Goal: Browse casually: Explore the website without a specific task or goal

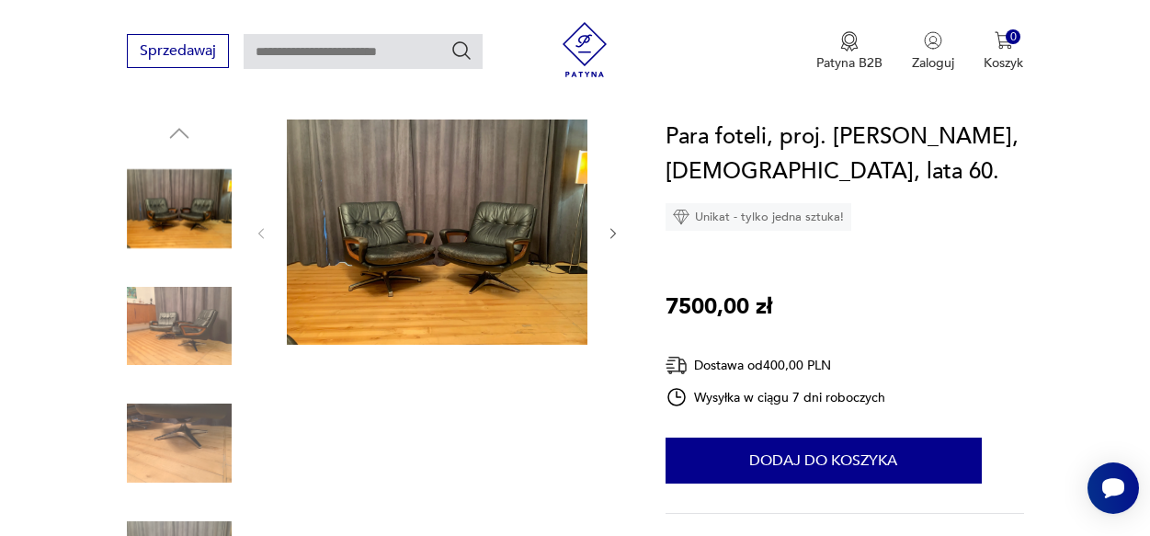
scroll to position [147, 0]
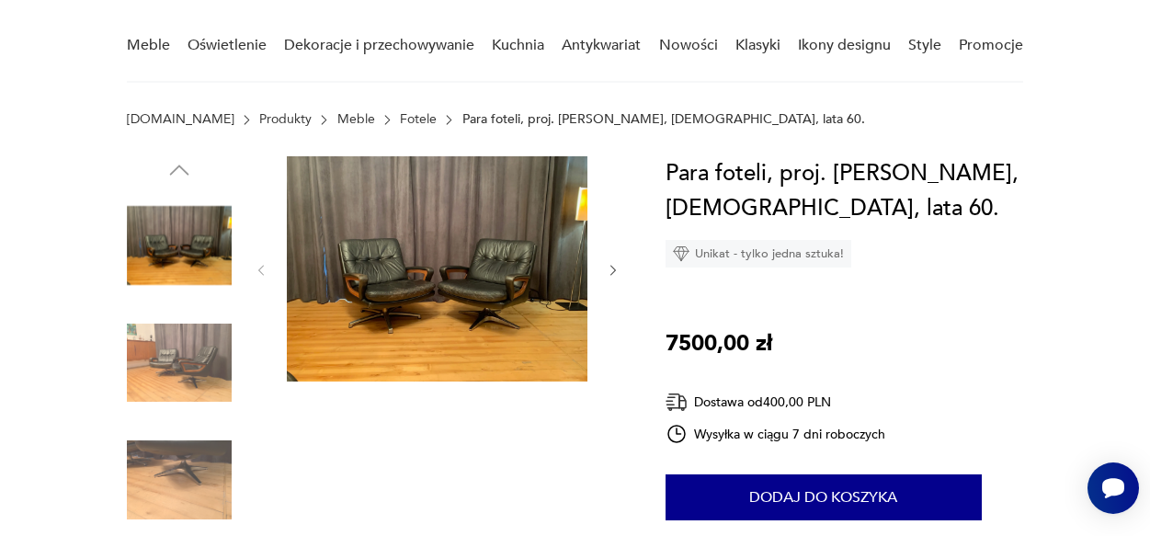
click at [614, 267] on icon "button" at bounding box center [613, 270] width 15 height 15
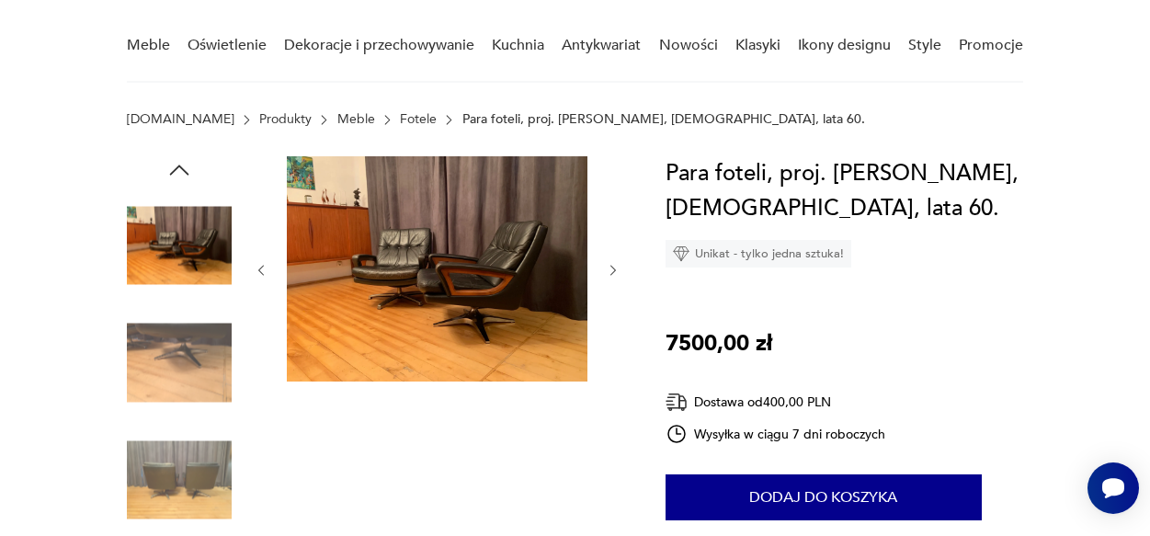
click at [614, 267] on icon "button" at bounding box center [613, 270] width 15 height 15
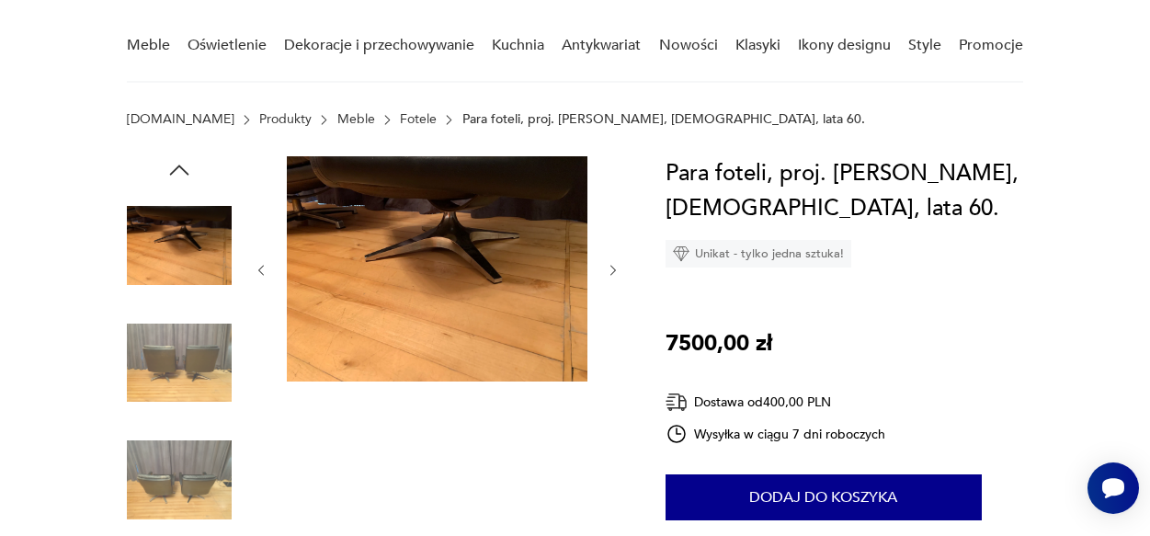
click at [614, 267] on icon "button" at bounding box center [613, 270] width 15 height 15
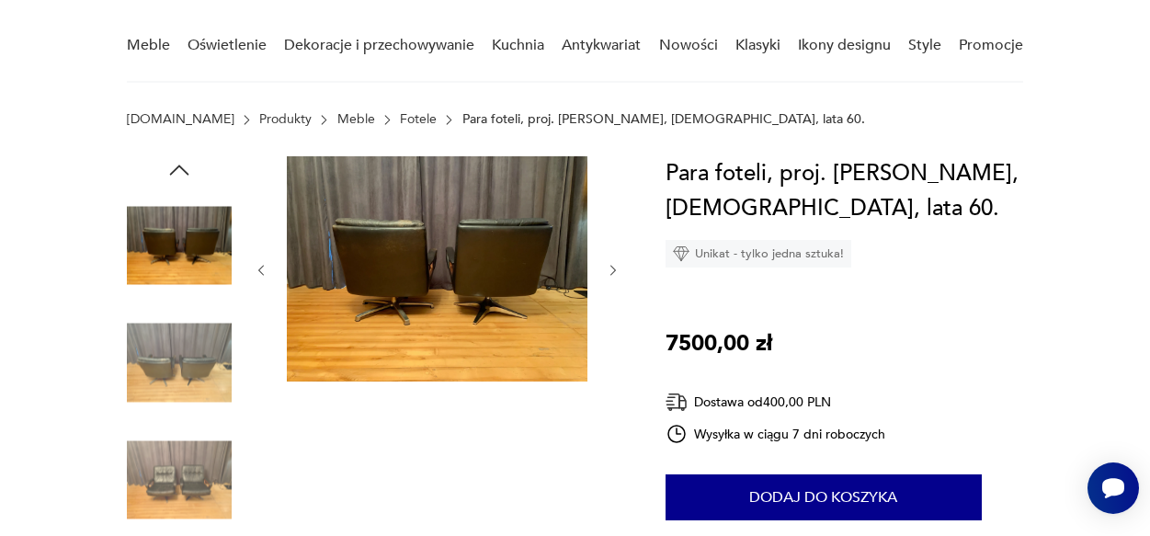
click at [614, 267] on icon "button" at bounding box center [613, 270] width 15 height 15
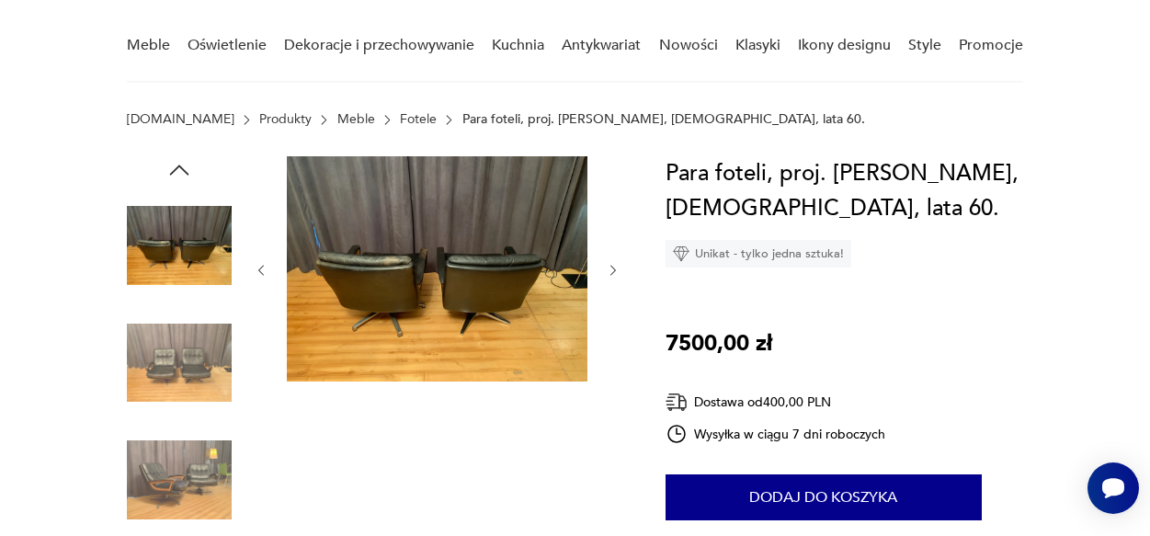
click at [614, 267] on icon "button" at bounding box center [613, 270] width 15 height 15
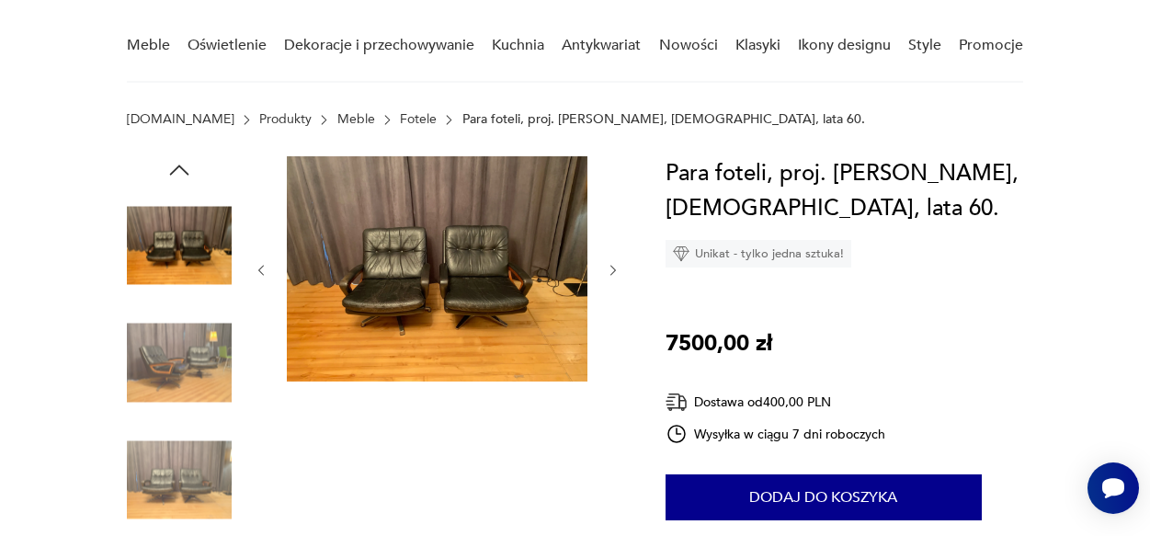
click at [614, 267] on icon "button" at bounding box center [613, 270] width 15 height 15
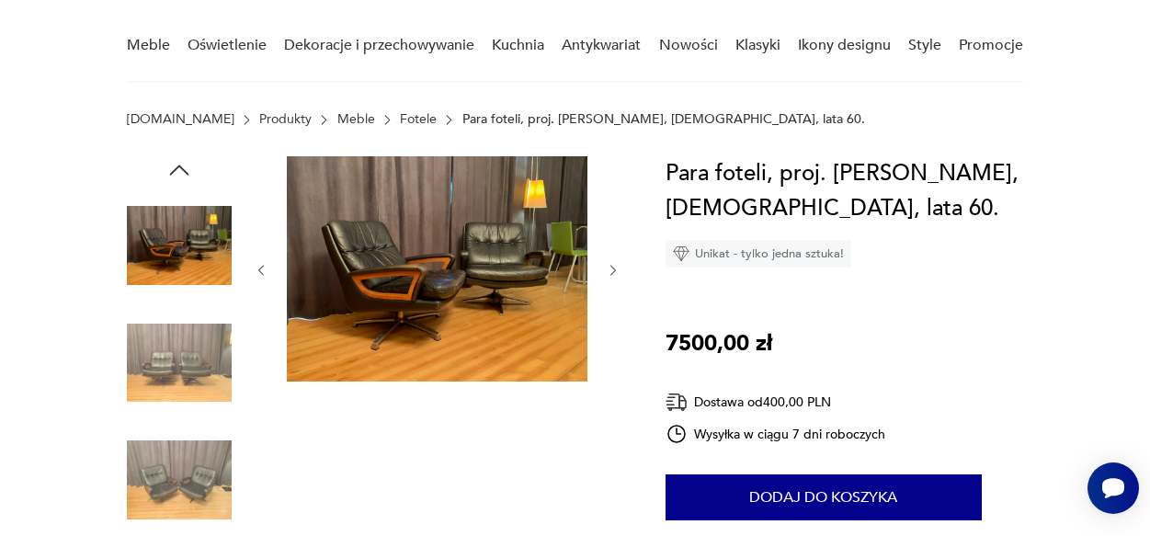
click at [614, 267] on icon "button" at bounding box center [613, 270] width 15 height 15
